Goal: Register for event/course

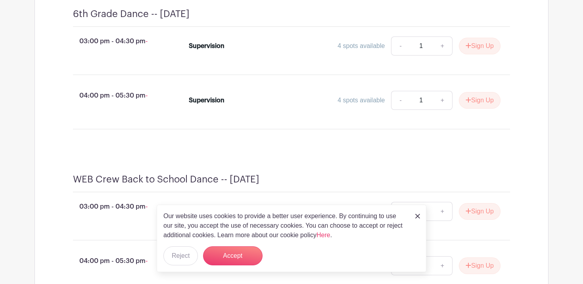
scroll to position [394, 0]
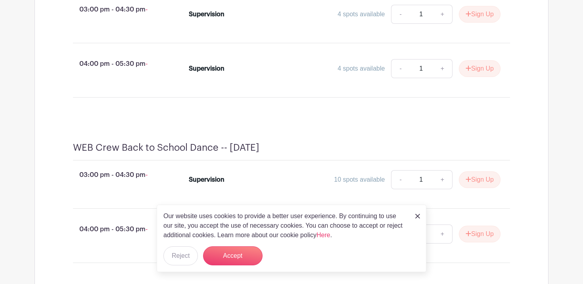
click at [417, 215] on img at bounding box center [417, 216] width 5 height 5
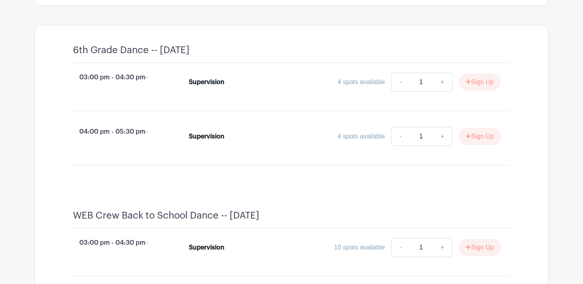
scroll to position [327, 0]
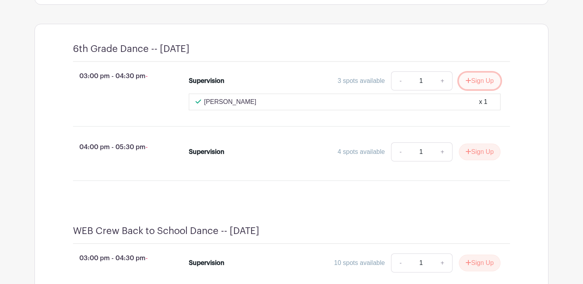
click at [474, 89] on button "Sign Up" at bounding box center [480, 81] width 42 height 17
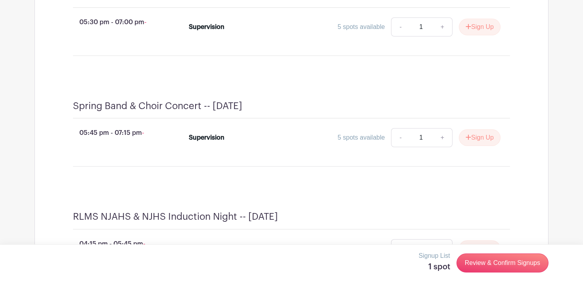
scroll to position [2187, 0]
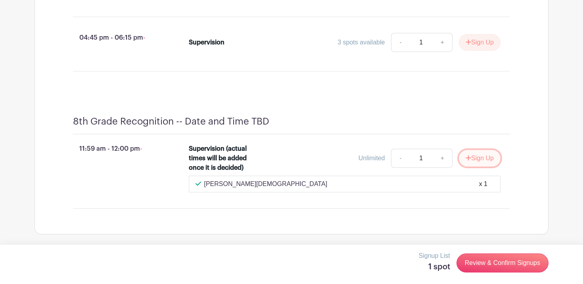
click at [481, 158] on button "Sign Up" at bounding box center [480, 158] width 42 height 17
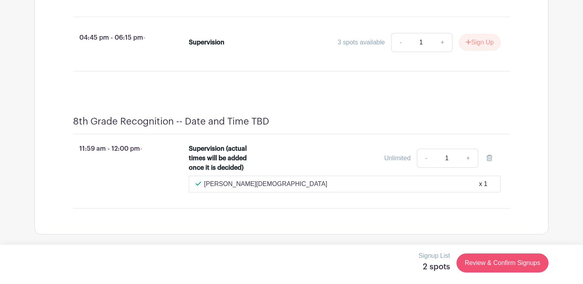
scroll to position [2204, 0]
click at [492, 262] on link "Review & Confirm Signups" at bounding box center [503, 263] width 92 height 19
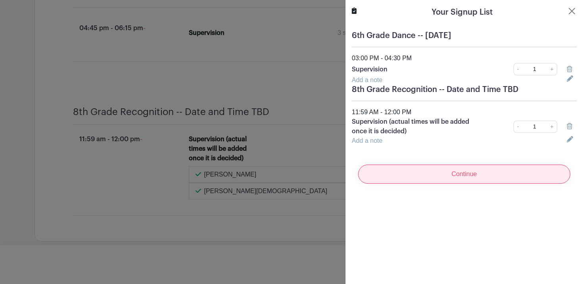
scroll to position [2237, 0]
click at [482, 171] on input "Continue" at bounding box center [464, 174] width 212 height 19
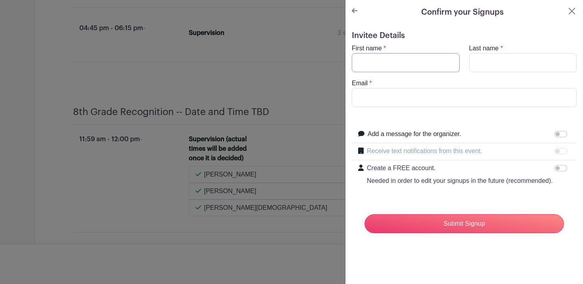
click at [399, 64] on input "First name" at bounding box center [406, 62] width 108 height 19
type input "[PERSON_NAME]"
type input "[EMAIL_ADDRESS][DOMAIN_NAME]"
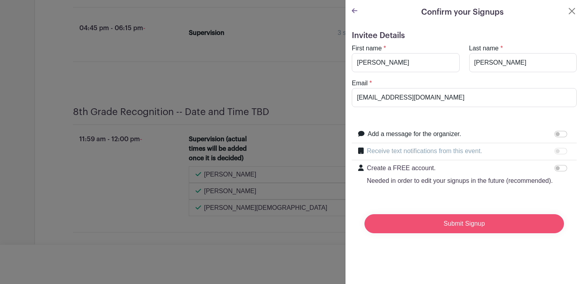
click at [485, 225] on input "Submit Signup" at bounding box center [465, 223] width 200 height 19
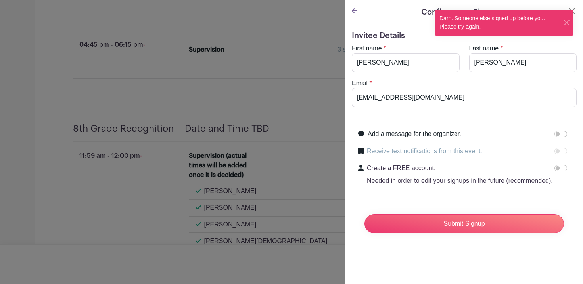
scroll to position [2285, 0]
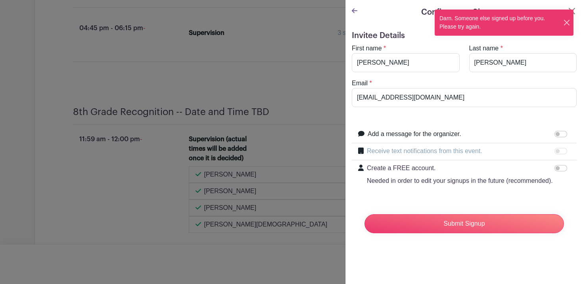
click at [566, 20] on button "Close" at bounding box center [566, 23] width 7 height 8
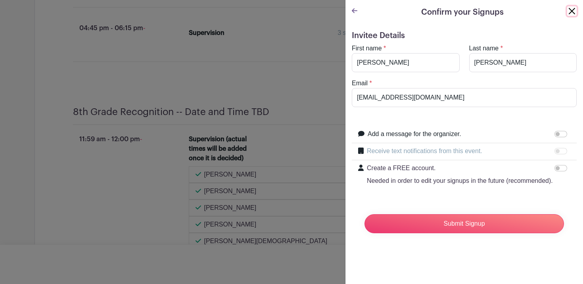
click at [573, 12] on button "Close" at bounding box center [572, 11] width 10 height 10
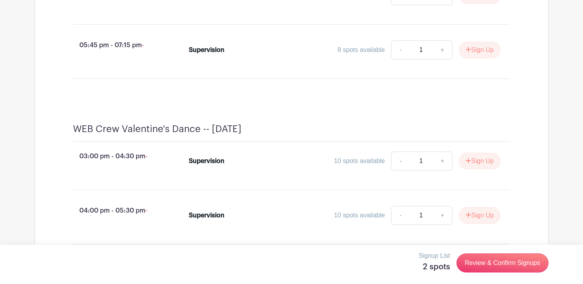
scroll to position [1667, 0]
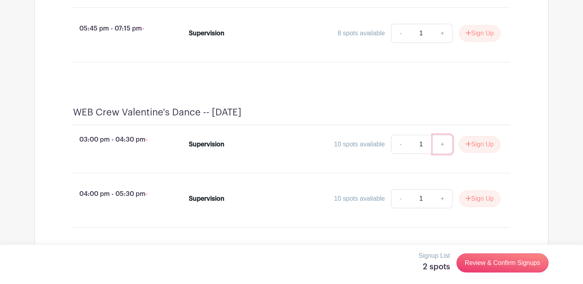
click at [440, 154] on link "+" at bounding box center [443, 144] width 20 height 19
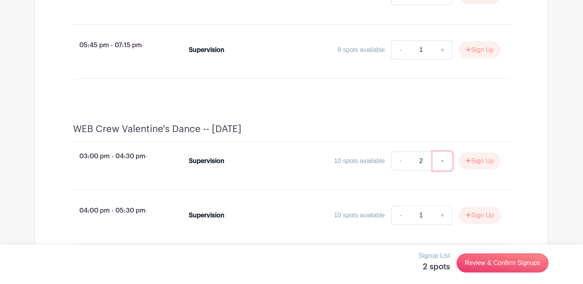
scroll to position [1684, 0]
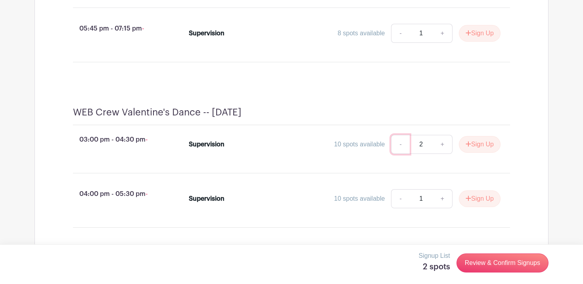
click at [397, 154] on link "-" at bounding box center [400, 144] width 18 height 19
type input "1"
click at [475, 153] on button "Sign Up" at bounding box center [480, 144] width 42 height 17
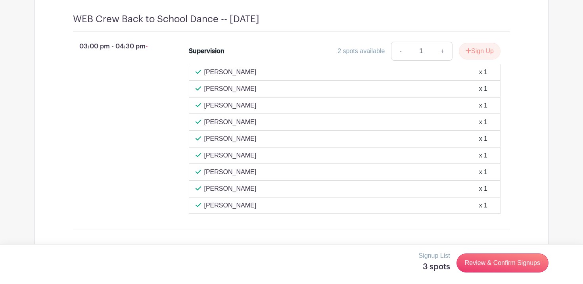
scroll to position [645, 0]
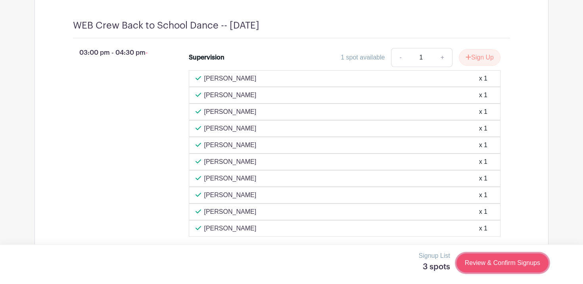
click at [488, 262] on link "Review & Confirm Signups" at bounding box center [503, 263] width 92 height 19
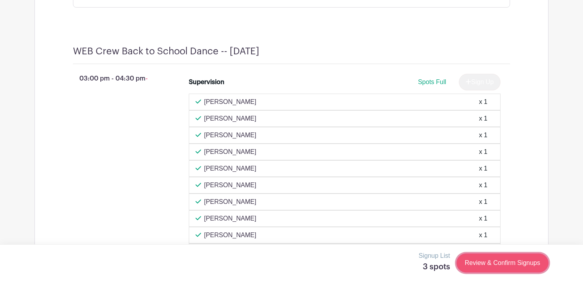
click at [492, 263] on link "Review & Confirm Signups" at bounding box center [503, 263] width 92 height 19
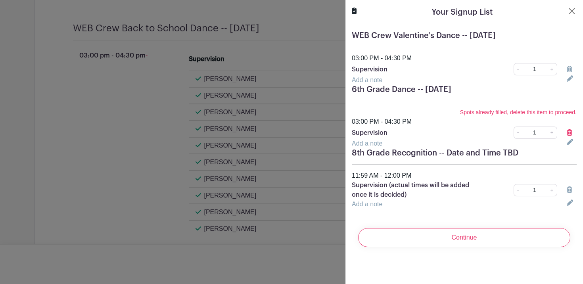
click at [571, 131] on icon at bounding box center [570, 132] width 6 height 6
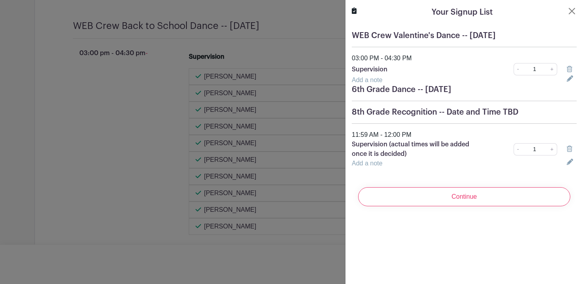
click at [569, 68] on icon at bounding box center [570, 69] width 6 height 6
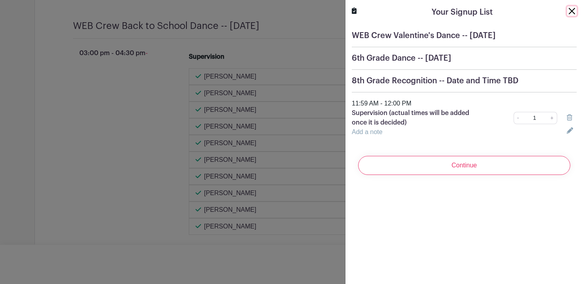
click at [571, 10] on button "Close" at bounding box center [572, 11] width 10 height 10
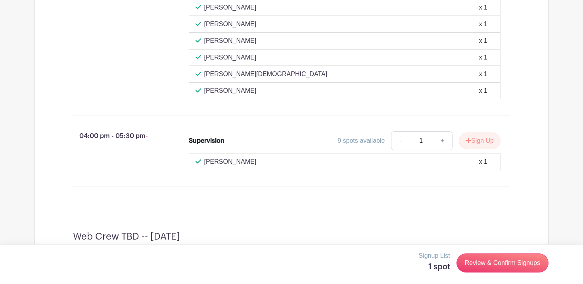
scroll to position [2364, 0]
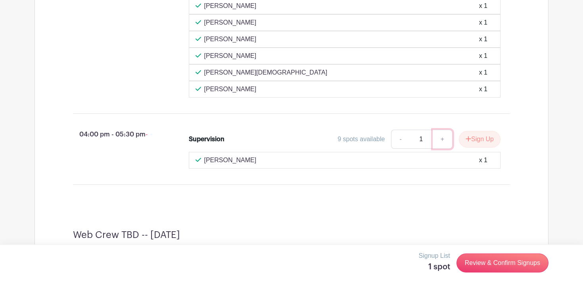
click at [441, 148] on link "+" at bounding box center [443, 139] width 20 height 19
click at [395, 146] on link "-" at bounding box center [400, 139] width 18 height 19
type input "1"
click at [473, 146] on button "Sign Up" at bounding box center [480, 139] width 42 height 17
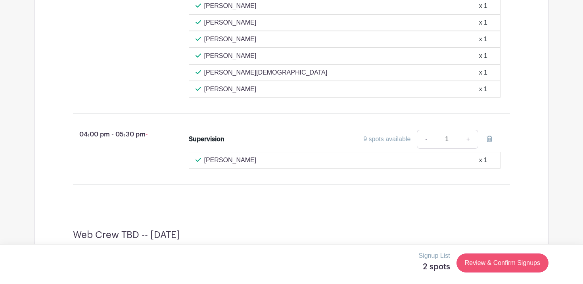
scroll to position [2381, 0]
click at [490, 264] on link "Review & Confirm Signups" at bounding box center [503, 263] width 92 height 19
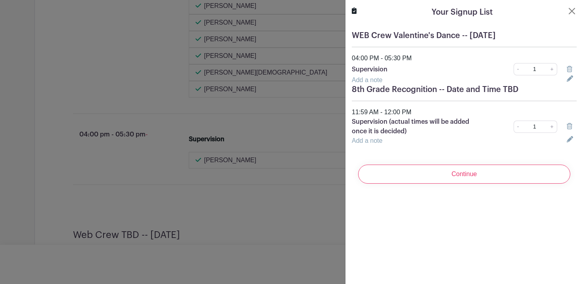
scroll to position [2384, 0]
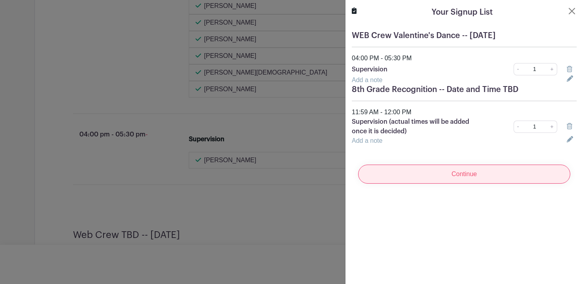
click at [457, 175] on input "Continue" at bounding box center [464, 174] width 212 height 19
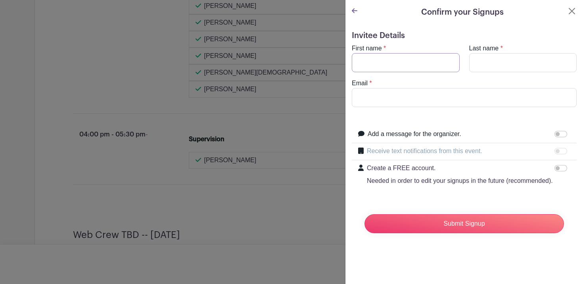
click at [440, 63] on input "First name" at bounding box center [406, 62] width 108 height 19
type input "[PERSON_NAME]"
type input "[EMAIL_ADDRESS][DOMAIN_NAME]"
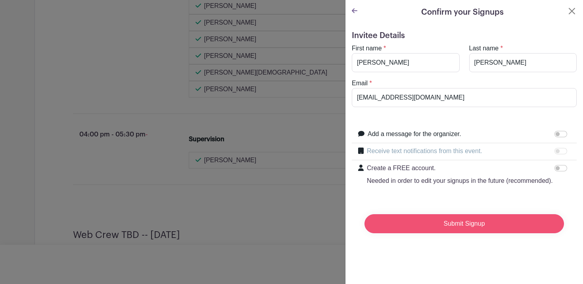
click at [454, 225] on input "Submit Signup" at bounding box center [465, 223] width 200 height 19
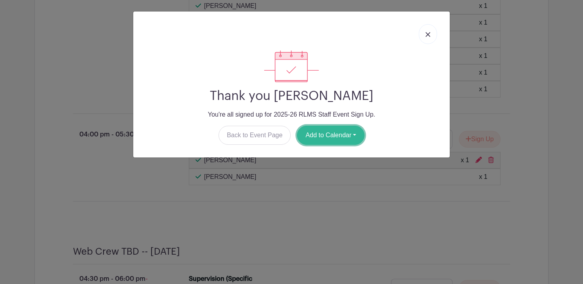
click at [341, 135] on button "Add to Calendar" at bounding box center [330, 135] width 67 height 19
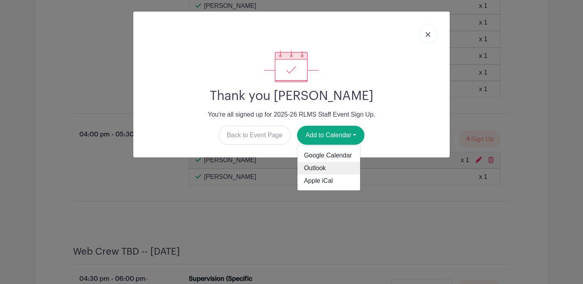
click at [324, 169] on link "Outlook" at bounding box center [329, 168] width 63 height 13
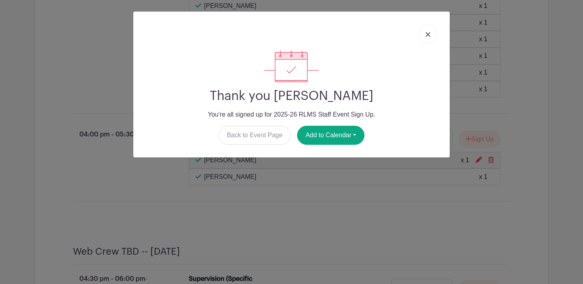
scroll to position [2417, 0]
